Goal: Task Accomplishment & Management: Manage account settings

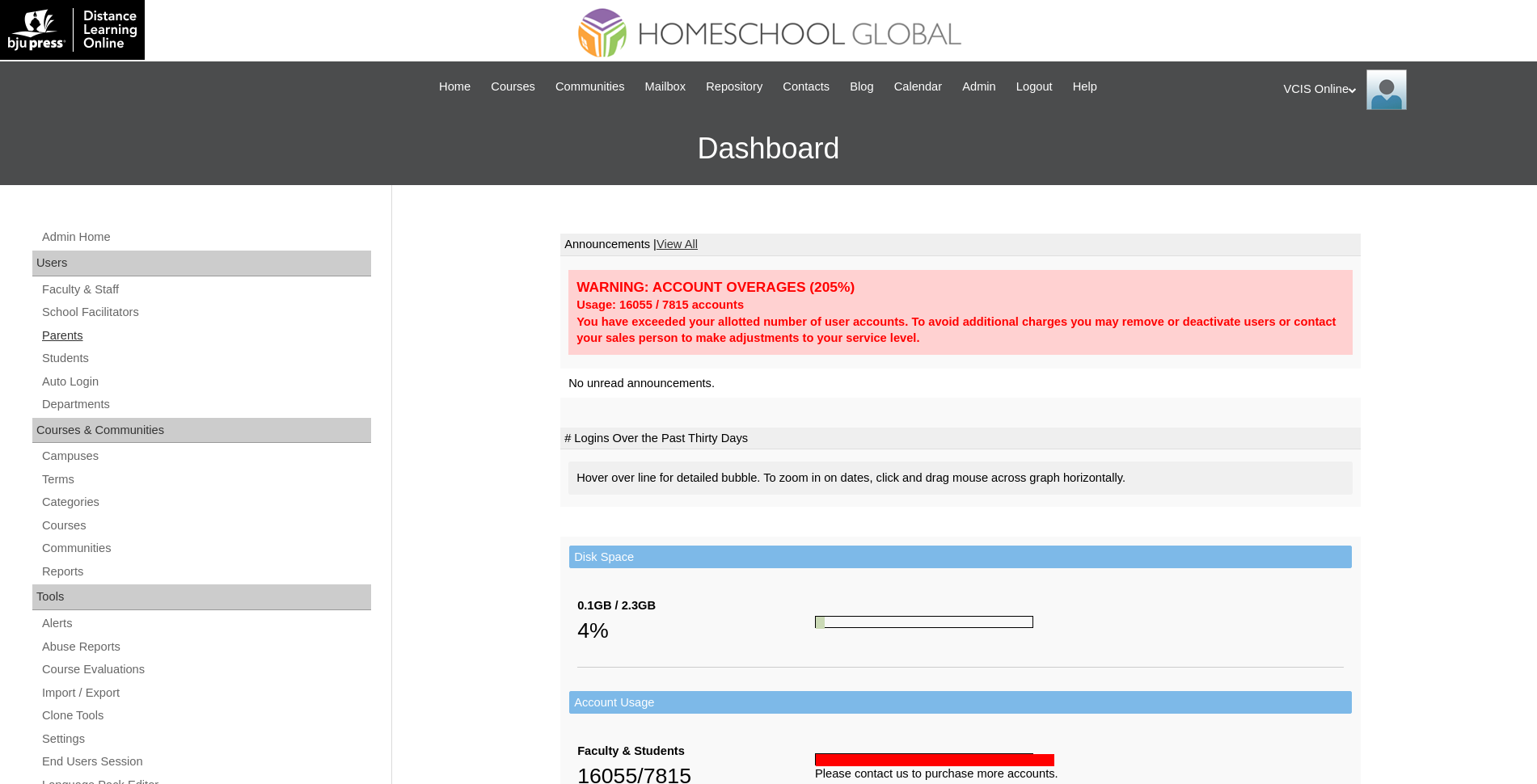
click at [84, 339] on link "Parents" at bounding box center [206, 336] width 331 height 20
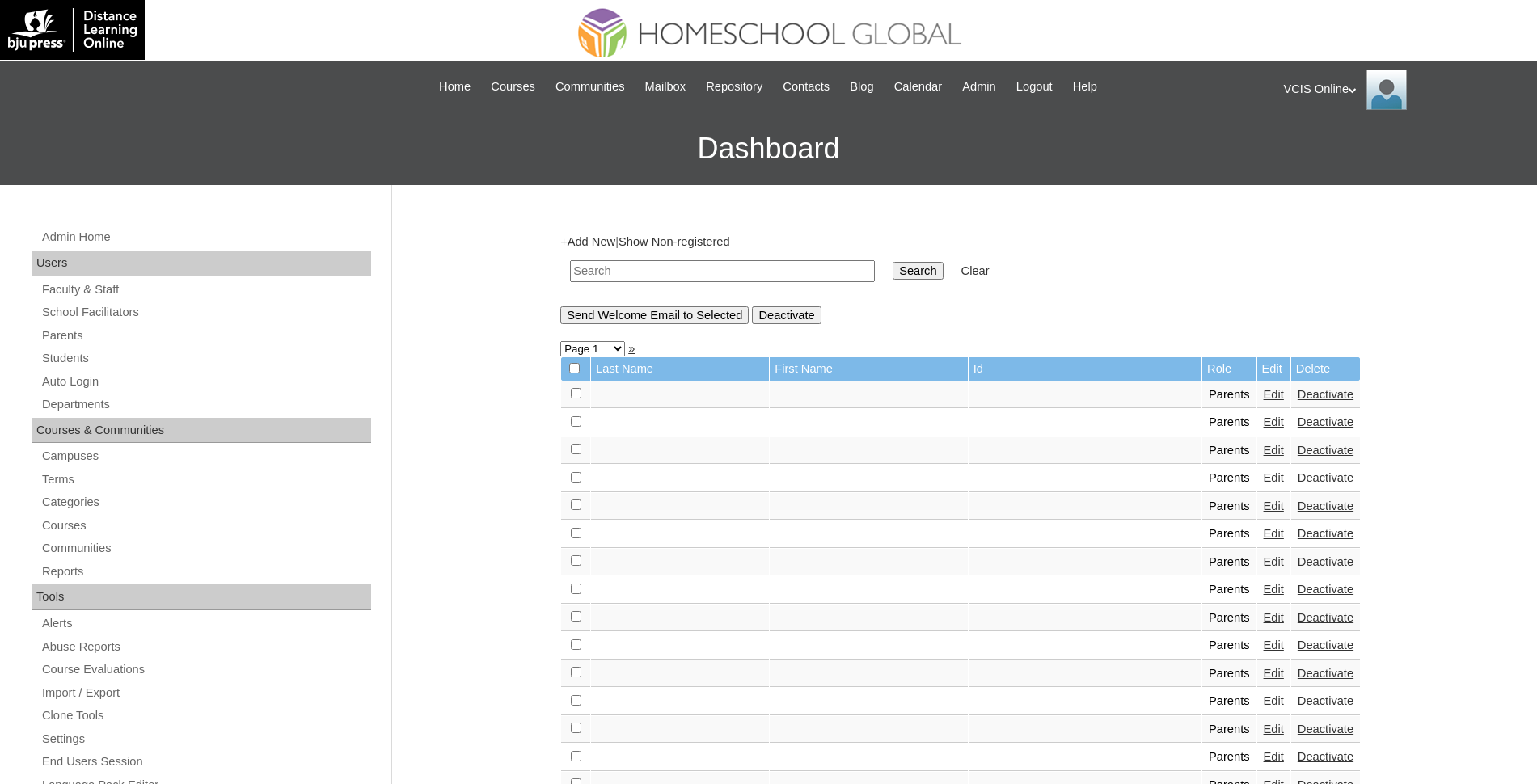
click at [629, 261] on input "text" at bounding box center [723, 271] width 305 height 22
type input "[PERSON_NAME]"
click at [893, 262] on input "Search" at bounding box center [917, 270] width 51 height 17
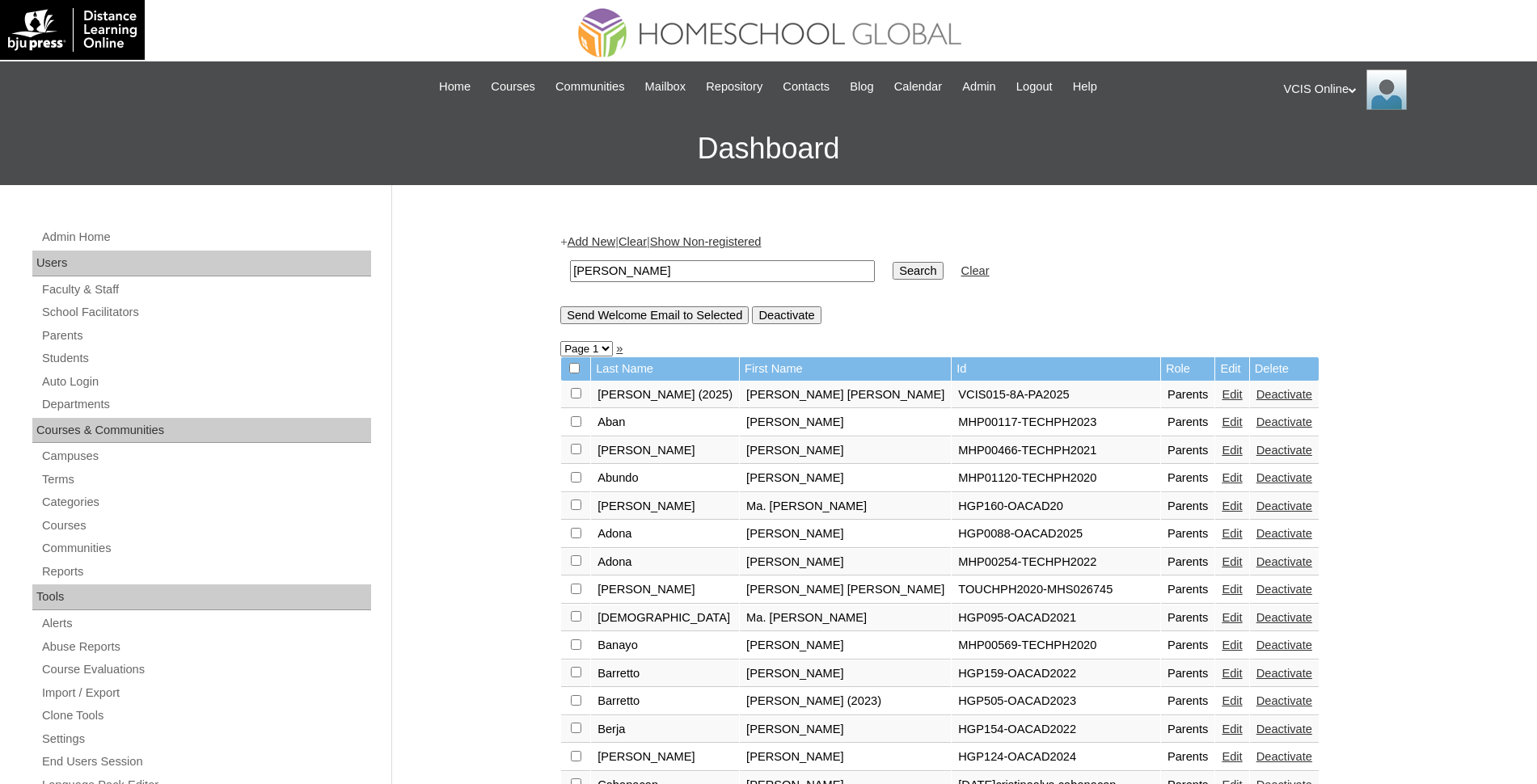
scroll to position [617, 0]
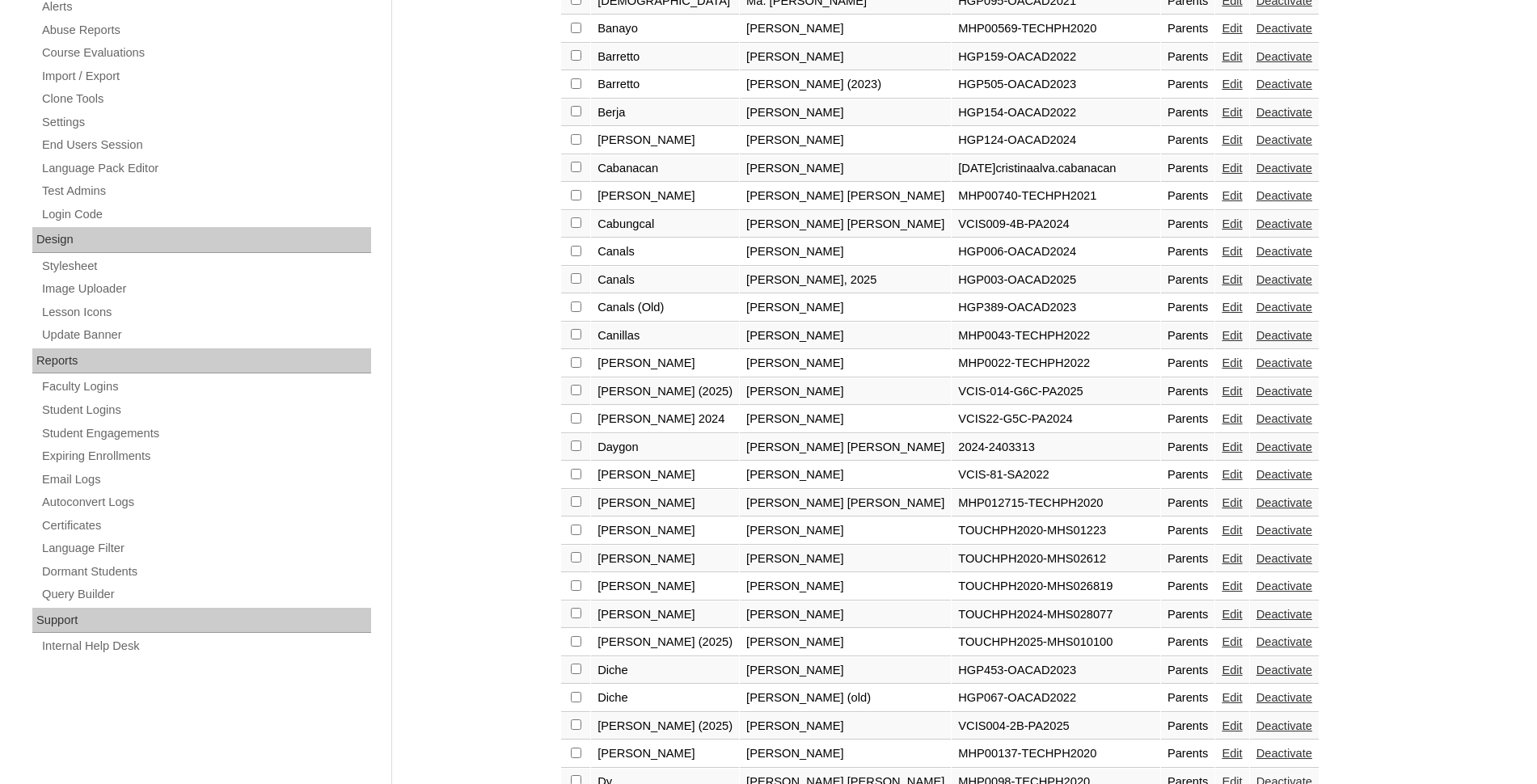
click at [1222, 397] on link "Edit" at bounding box center [1232, 392] width 20 height 13
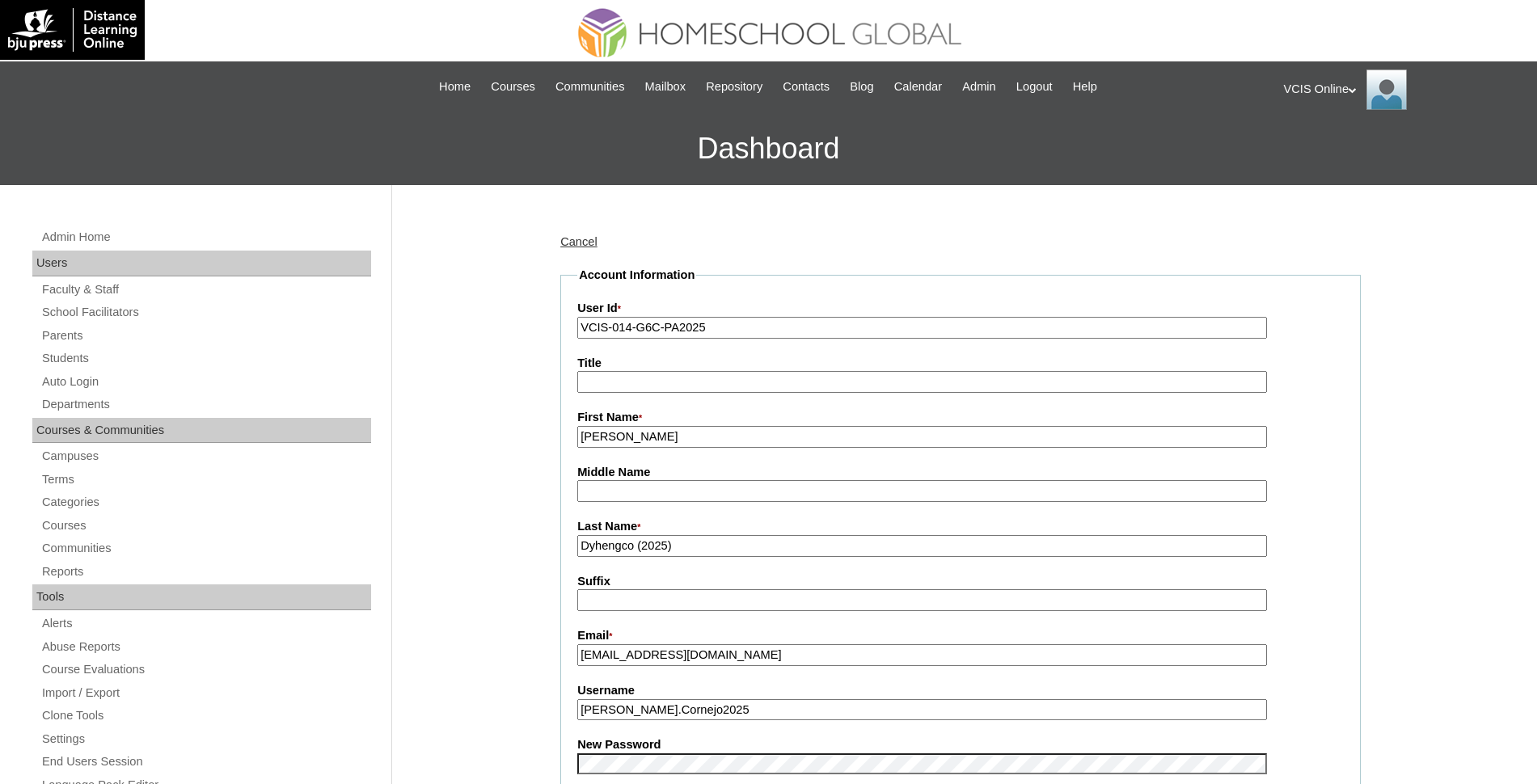
click at [573, 239] on link "Cancel" at bounding box center [579, 242] width 37 height 13
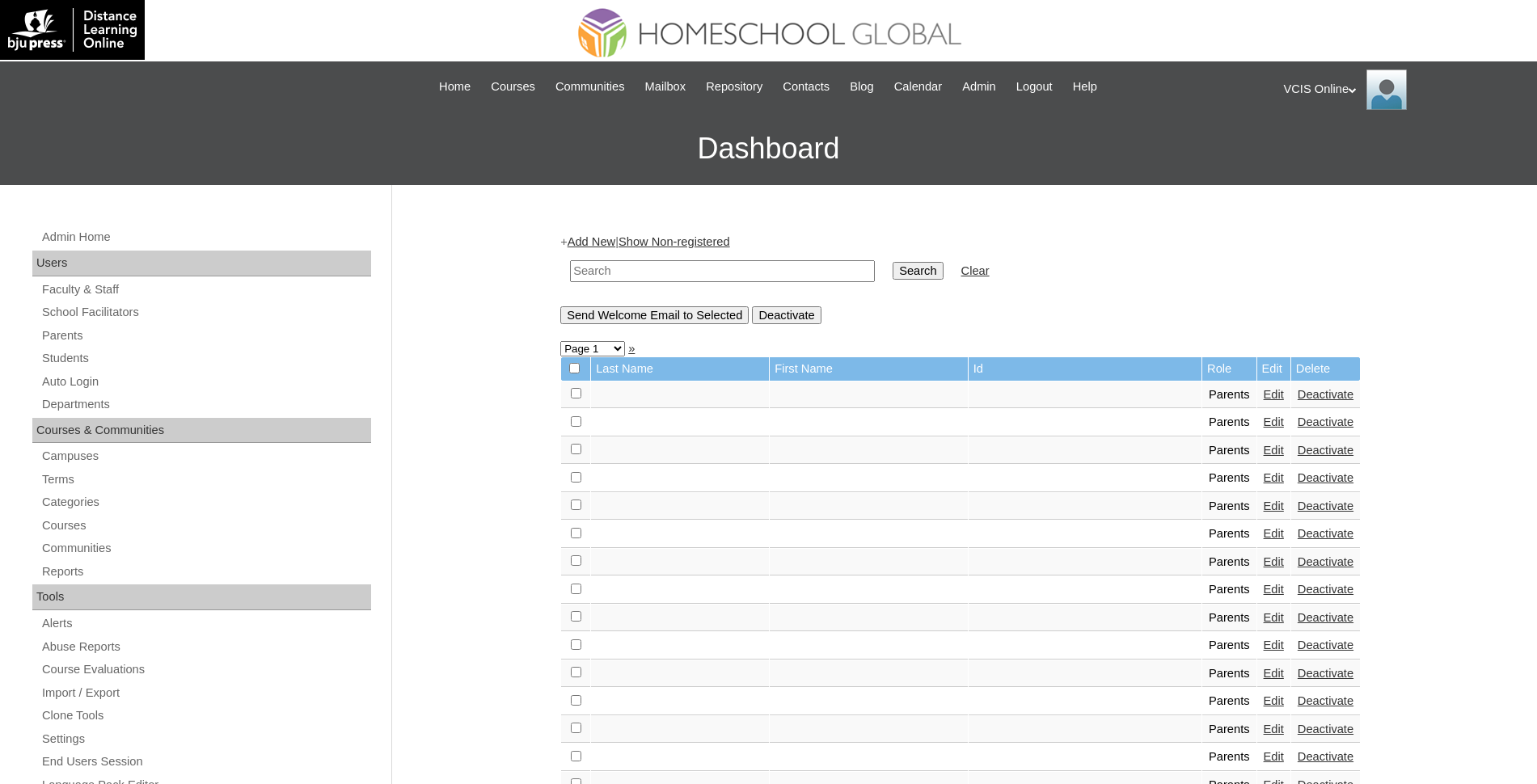
click at [682, 276] on input "text" at bounding box center [723, 271] width 305 height 22
type input "DYHENGCO"
click at [893, 262] on input "Search" at bounding box center [917, 270] width 51 height 17
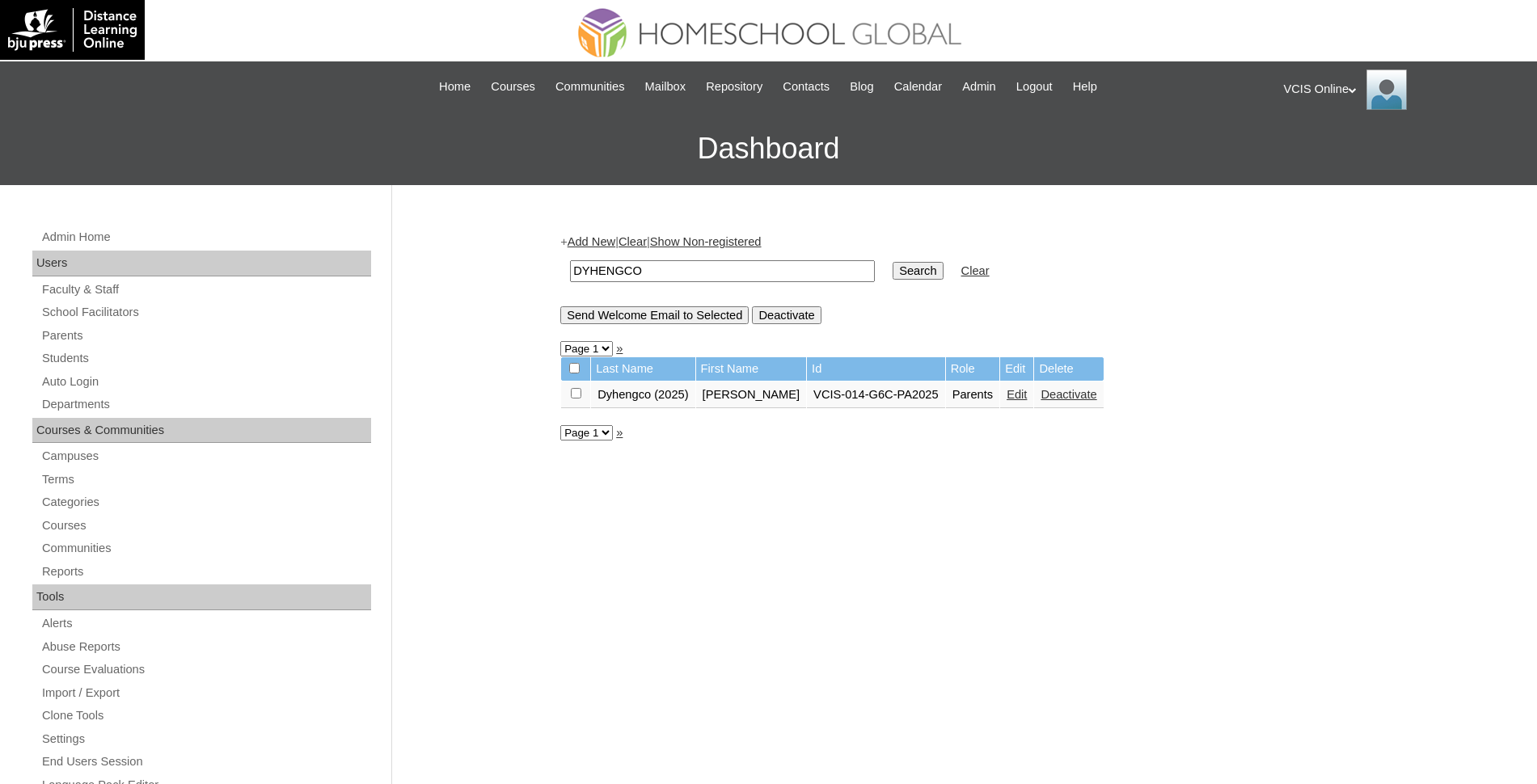
click at [1007, 396] on link "Edit" at bounding box center [1017, 394] width 20 height 13
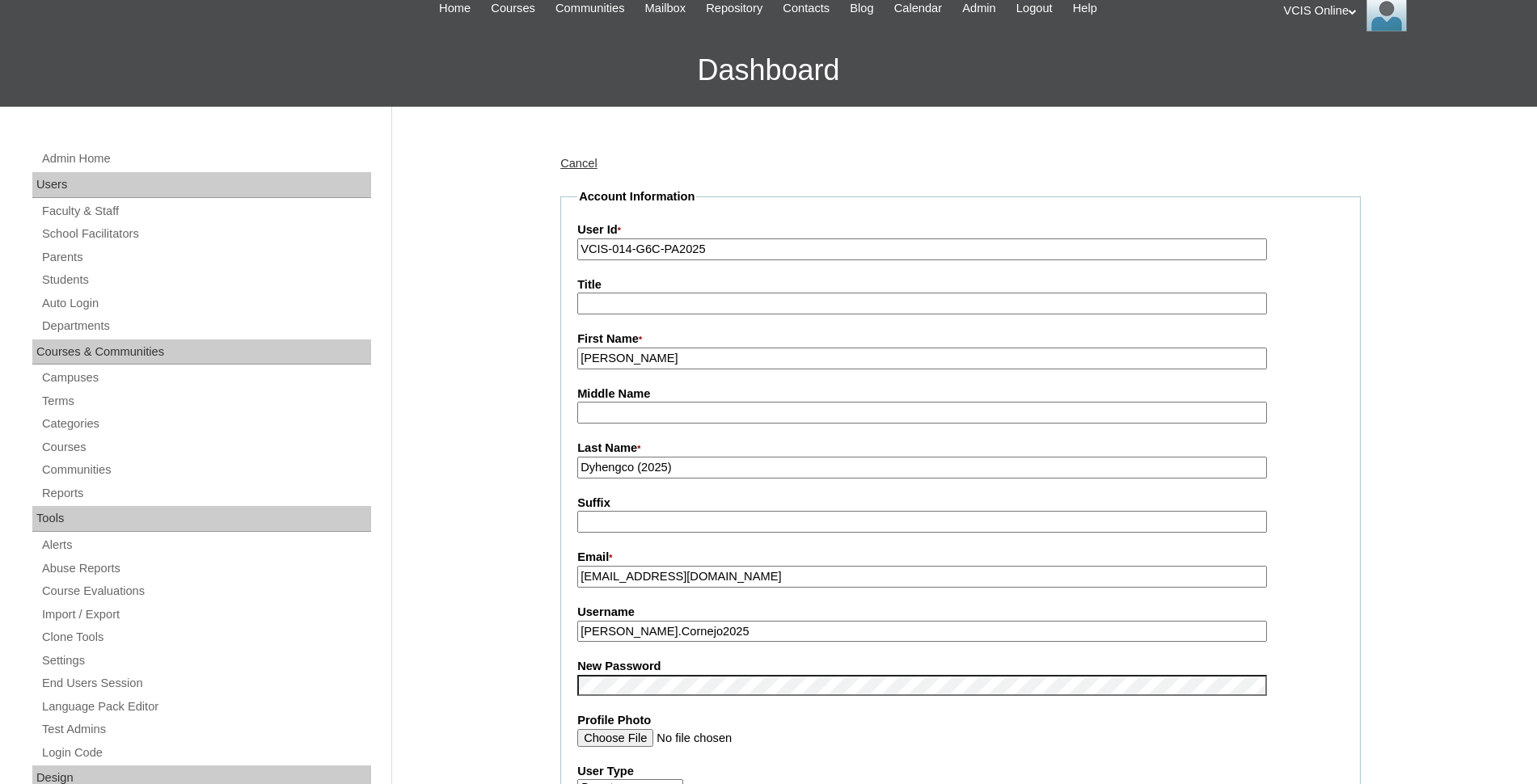
scroll to position [202, 0]
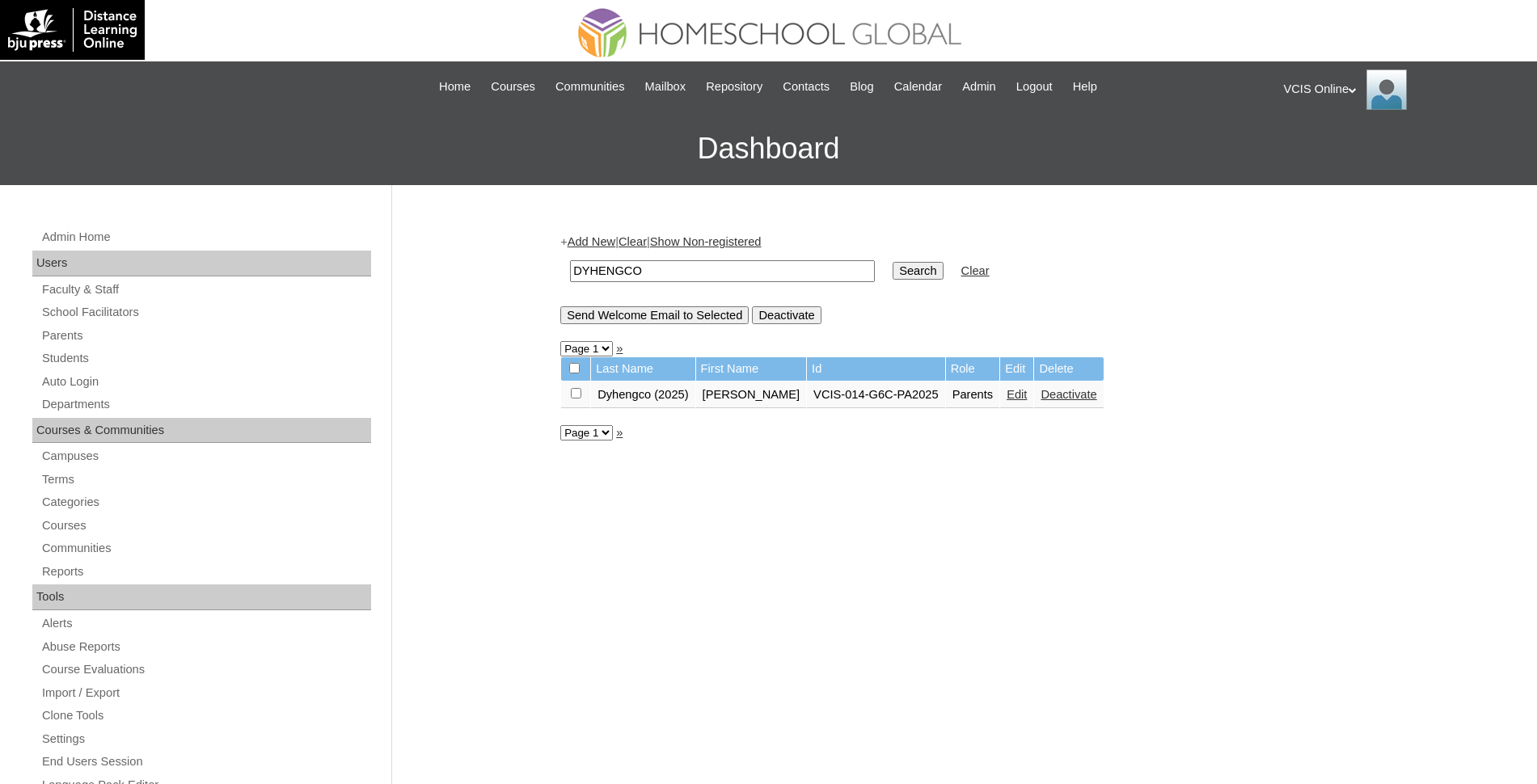
click at [666, 267] on input "DYHENGCO" at bounding box center [723, 271] width 305 height 22
click at [1007, 392] on link "Edit" at bounding box center [1017, 394] width 20 height 13
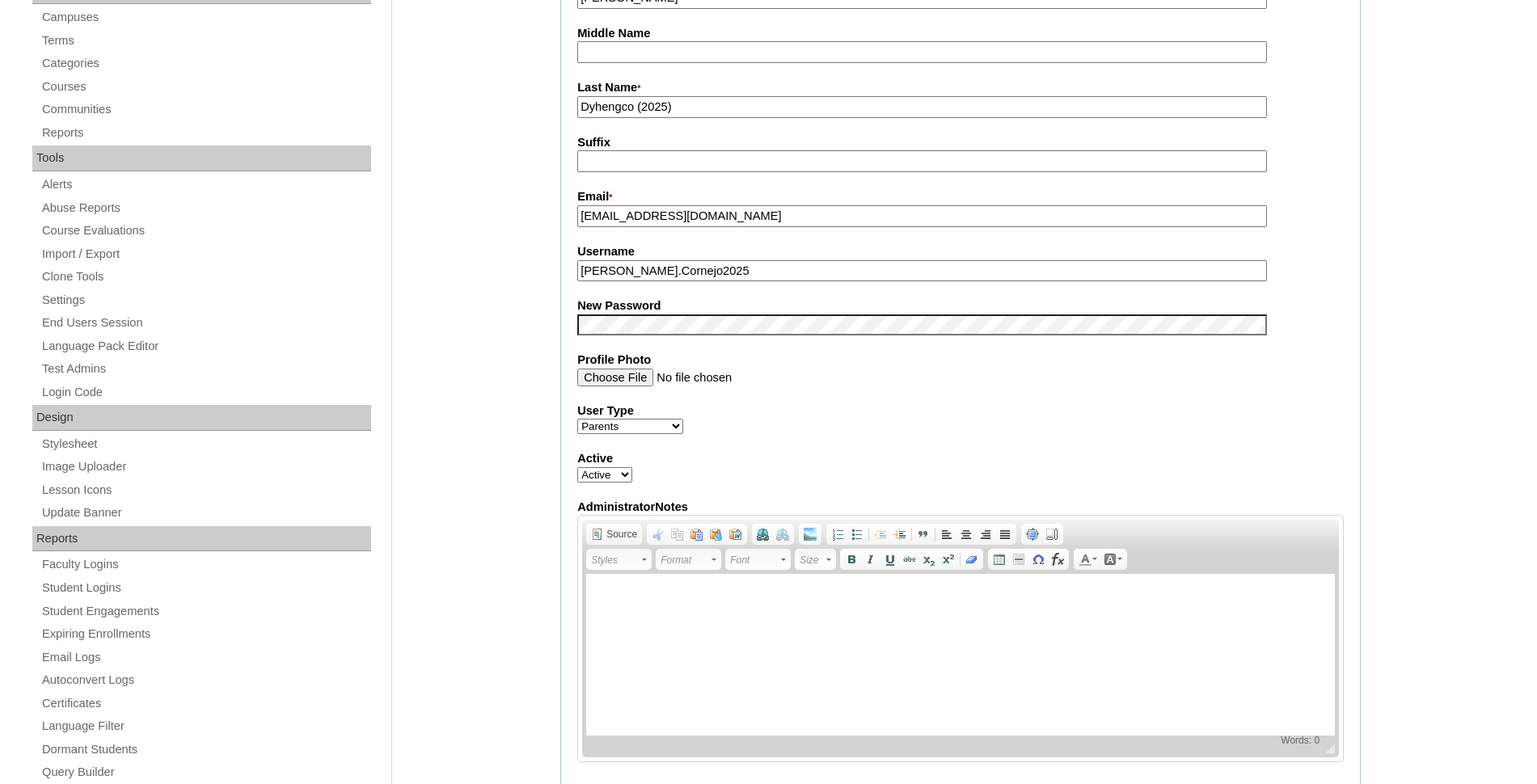
scroll to position [404, 0]
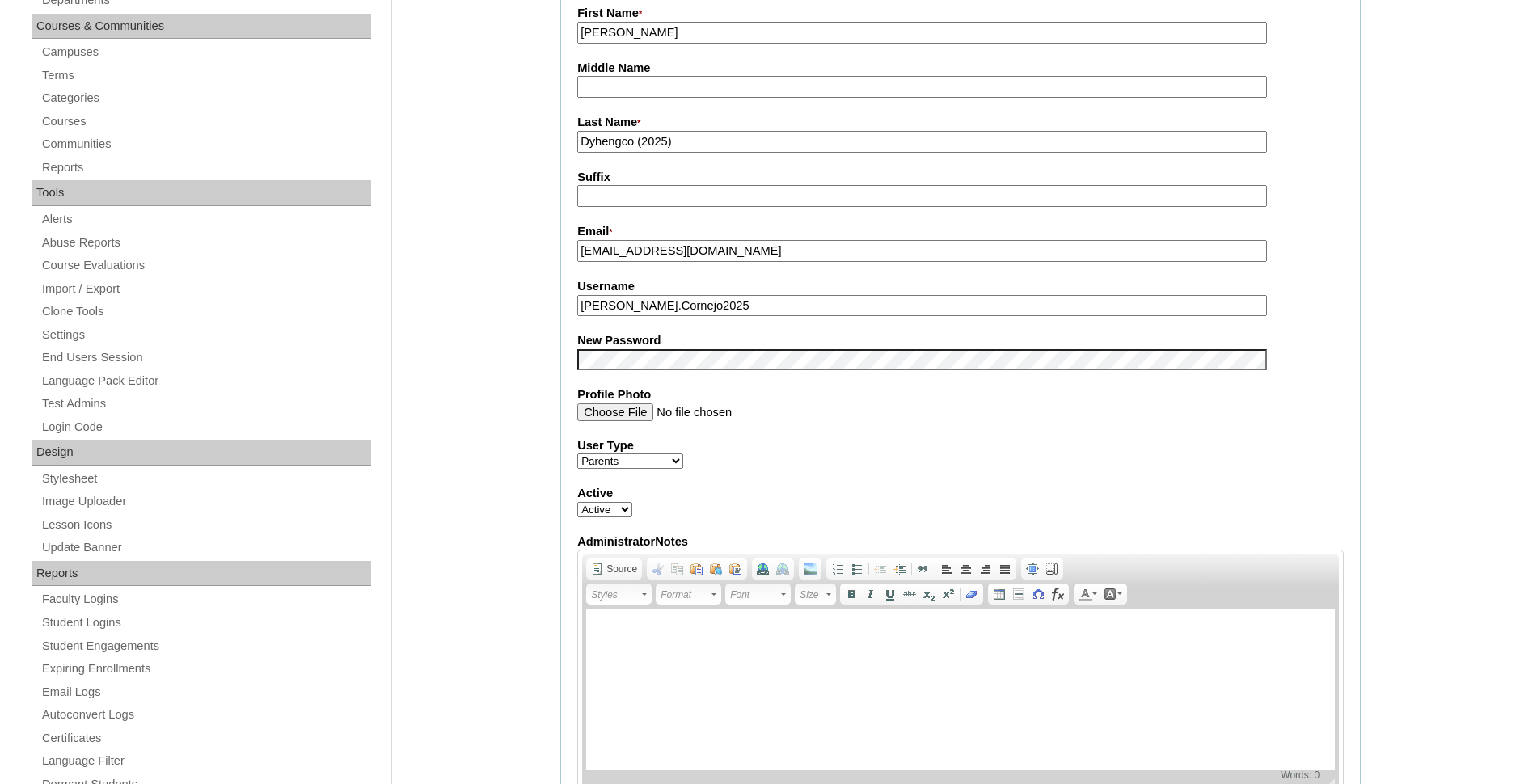
click at [706, 313] on input "Cristina.Cornejo2025" at bounding box center [922, 306] width 689 height 22
paste input "Dyhengc"
type input "Cristina.Dyhengco2025"
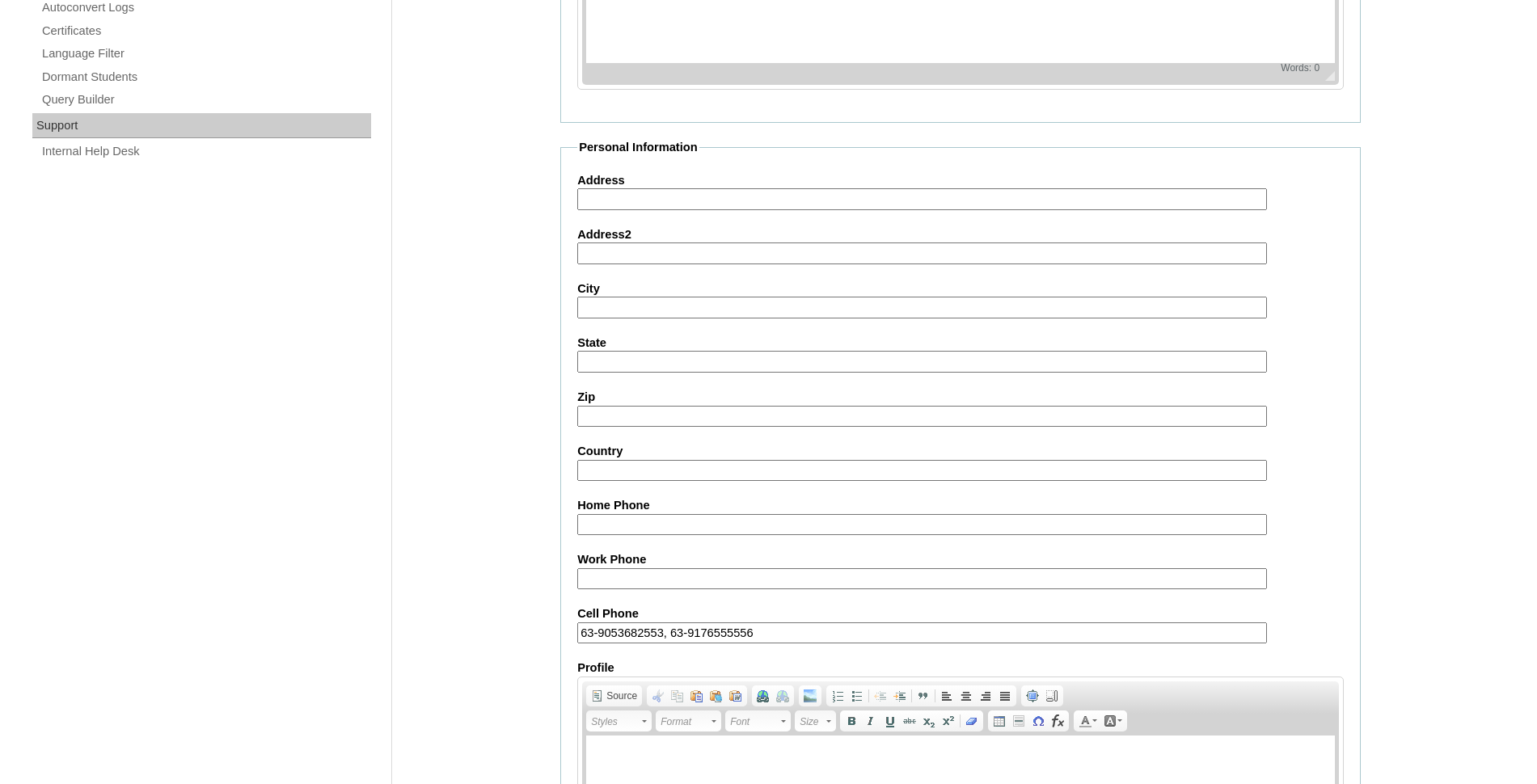
scroll to position [1340, 0]
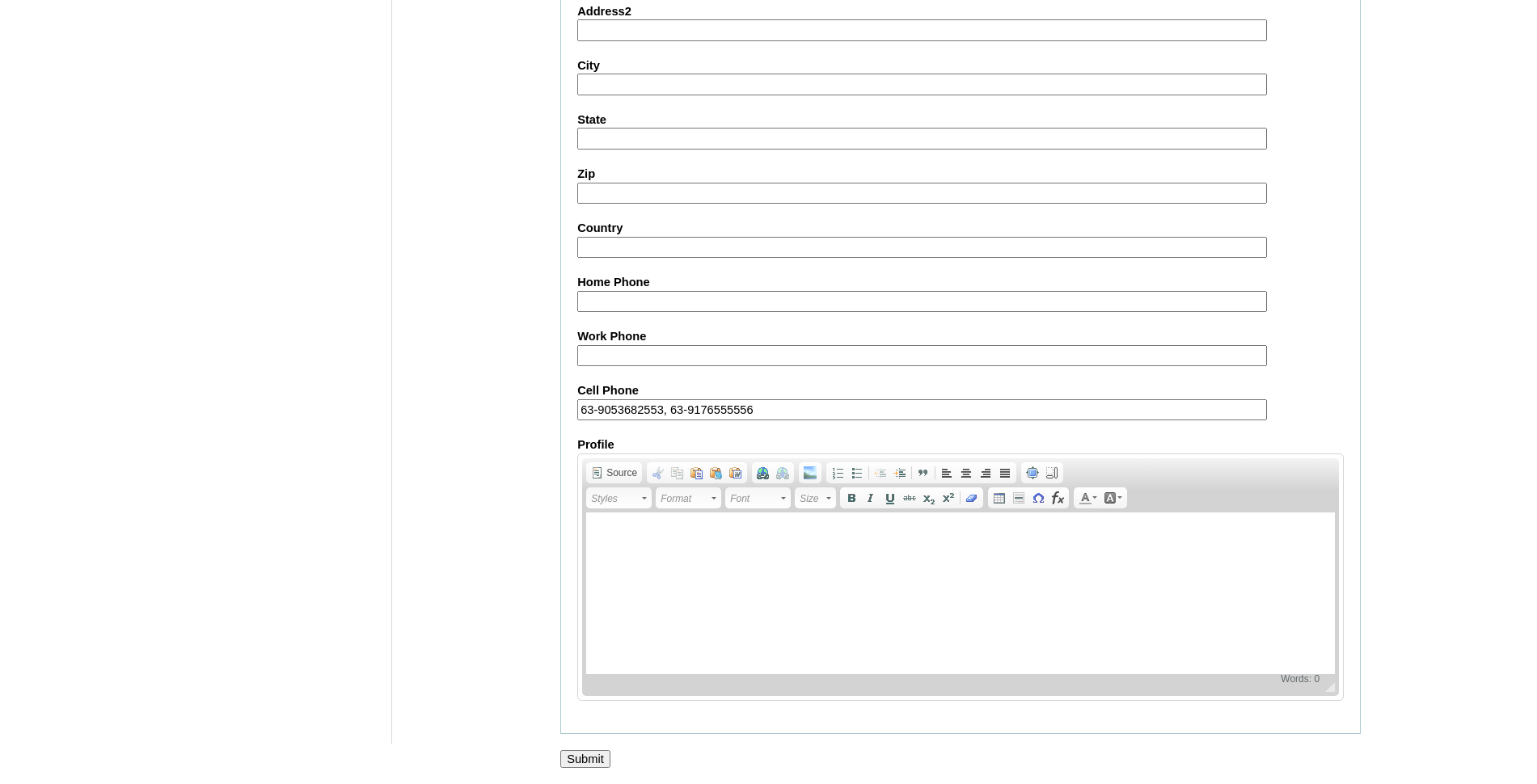
click at [575, 763] on input "Submit" at bounding box center [586, 758] width 51 height 17
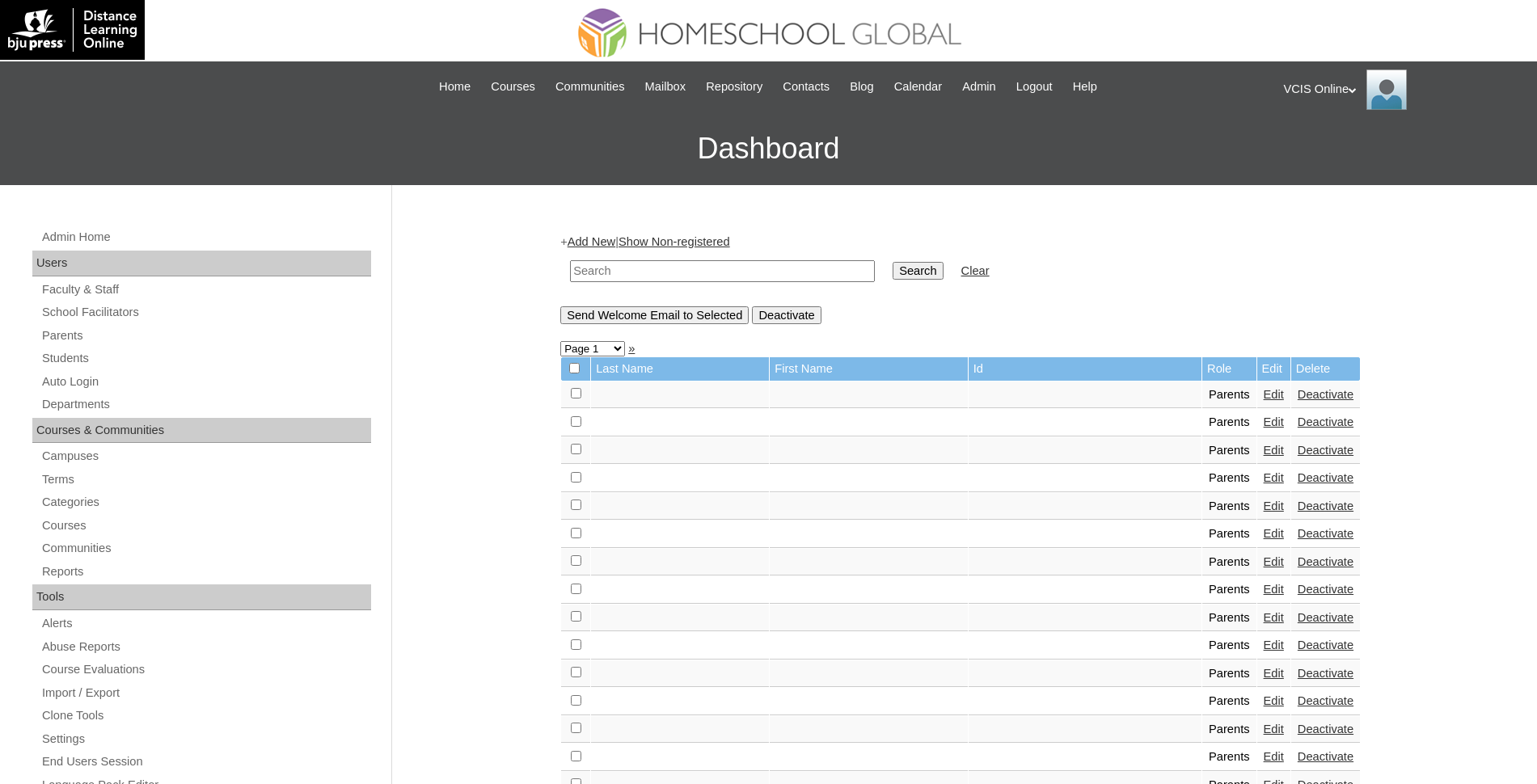
click at [761, 265] on input "text" at bounding box center [723, 271] width 305 height 22
type input "[PERSON_NAME]"
click at [893, 262] on input "Search" at bounding box center [917, 270] width 51 height 17
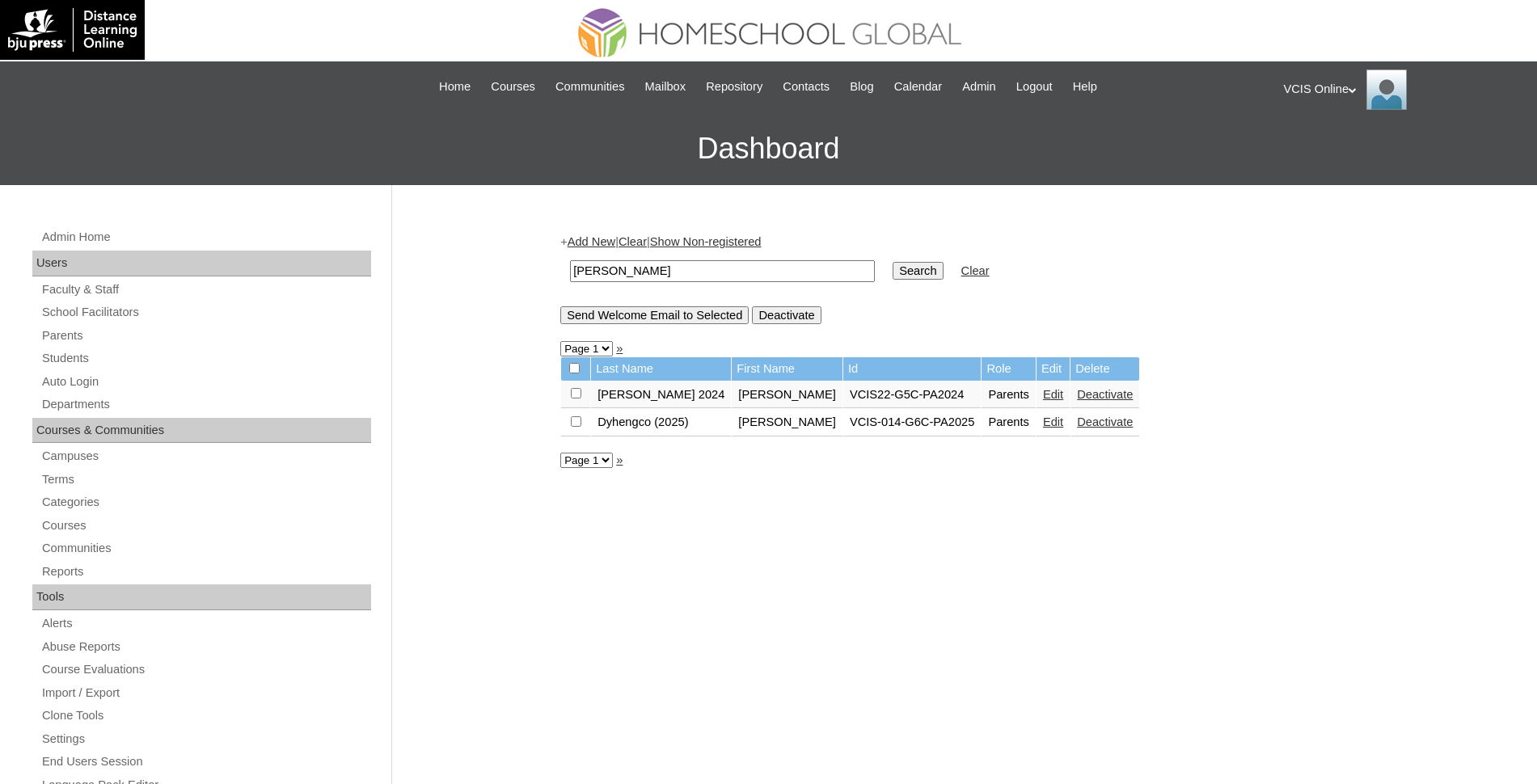
click at [1043, 424] on link "Edit" at bounding box center [1053, 422] width 20 height 13
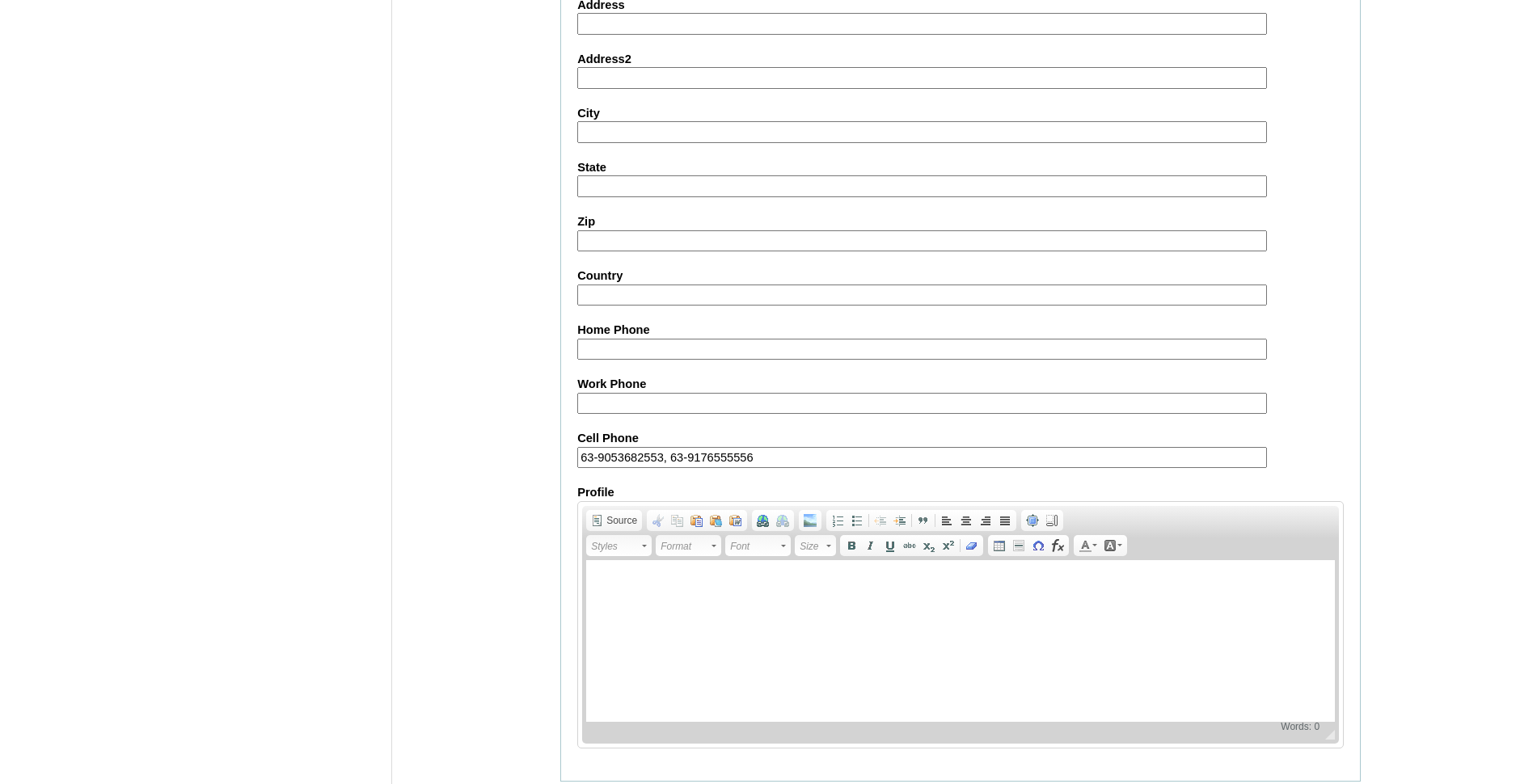
scroll to position [1340, 0]
